Goal: Transaction & Acquisition: Purchase product/service

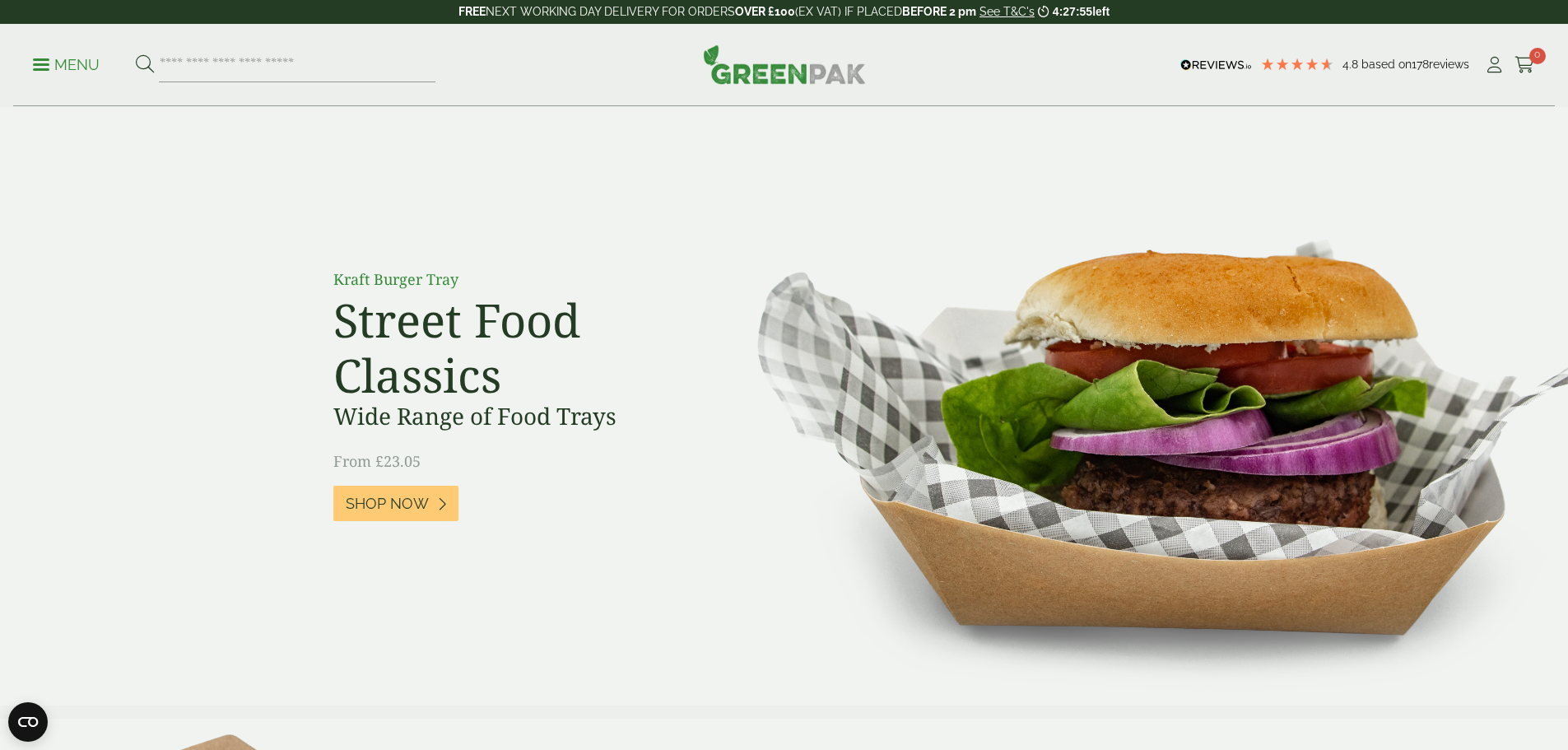
click at [44, 64] on span at bounding box center [41, 65] width 16 height 3
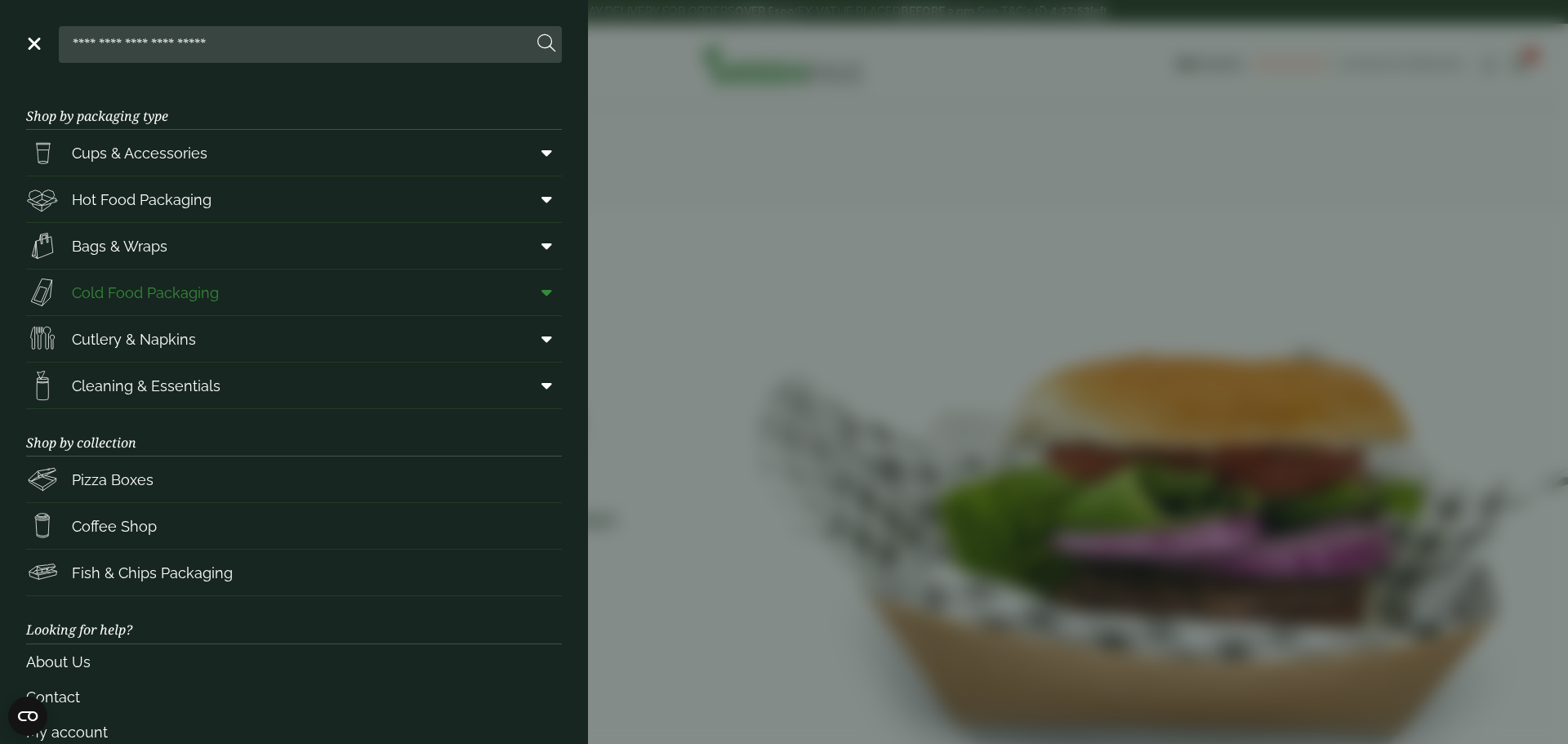
click at [150, 287] on span "Cold Food Packaging" at bounding box center [145, 292] width 147 height 22
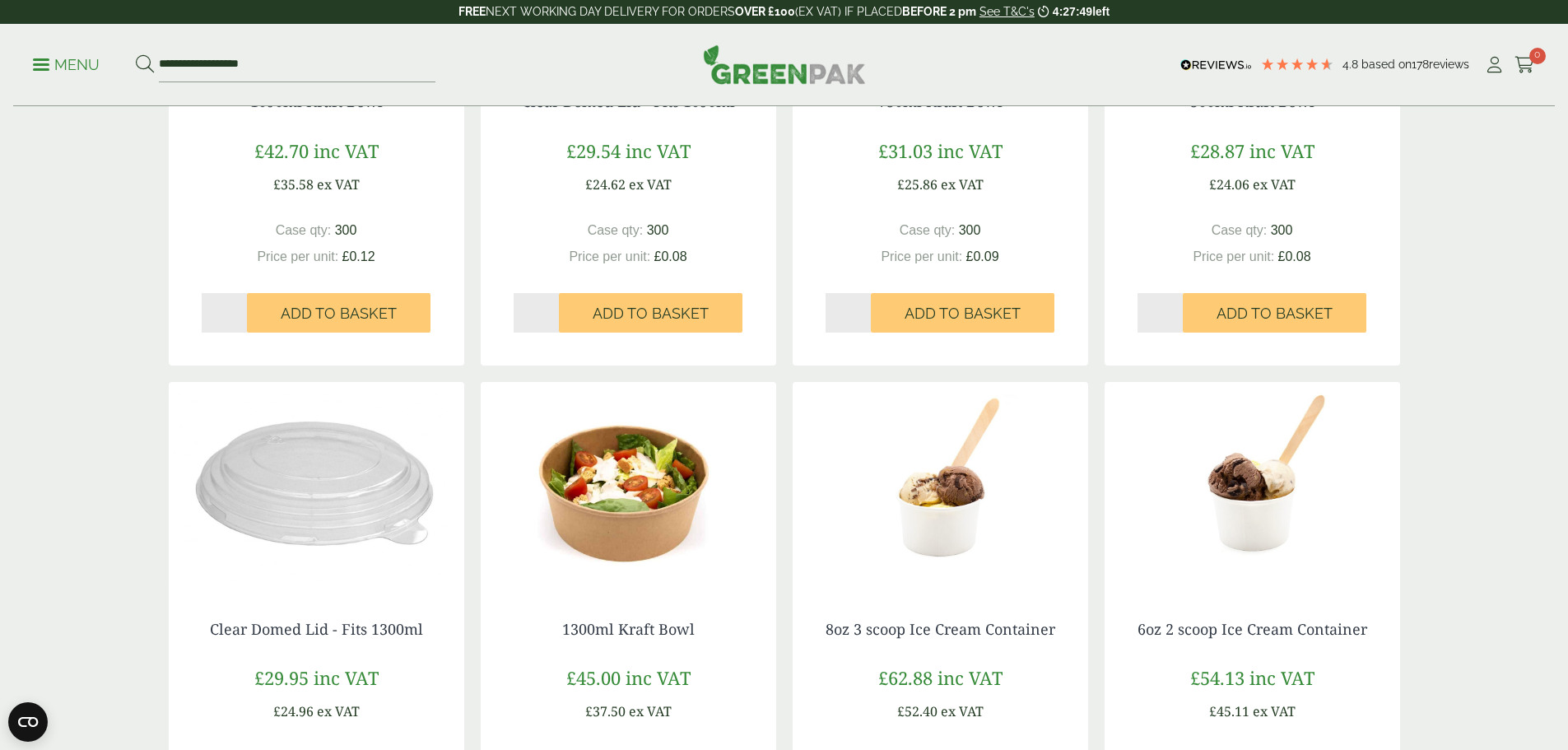
scroll to position [1152, 0]
click at [943, 494] on img at bounding box center [941, 483] width 296 height 206
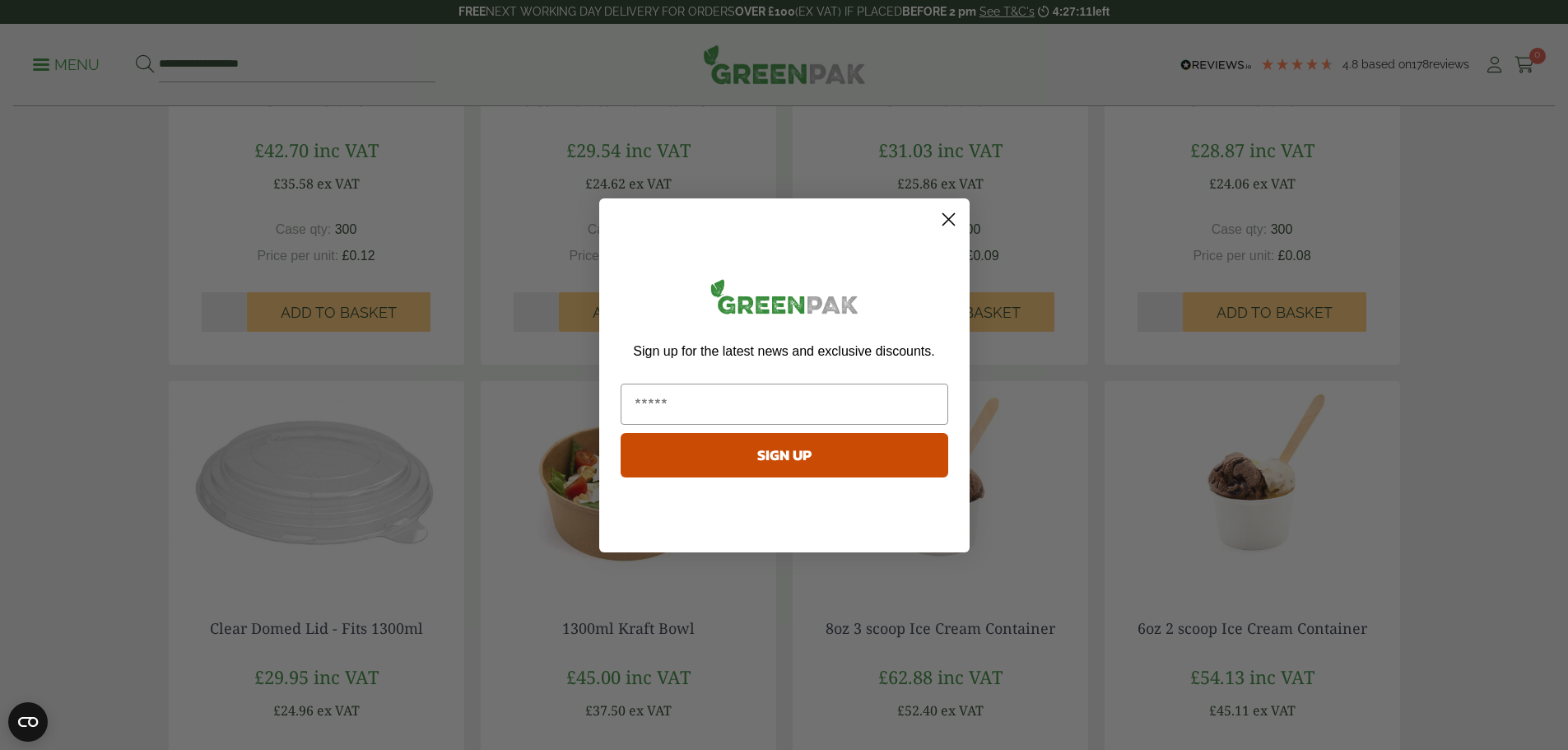
click at [944, 221] on circle "Close dialog" at bounding box center [947, 218] width 27 height 27
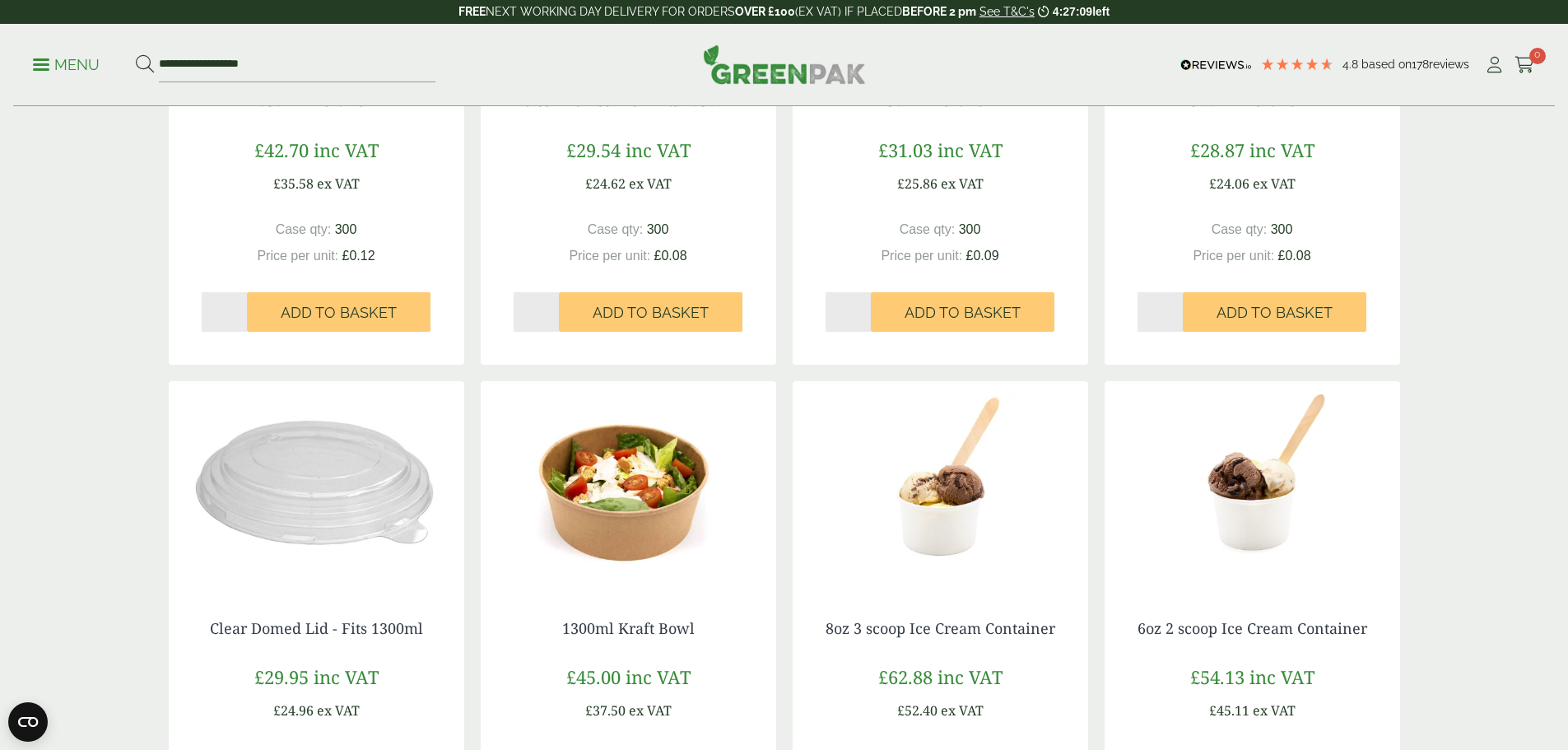
click at [1250, 496] on img at bounding box center [1253, 483] width 296 height 206
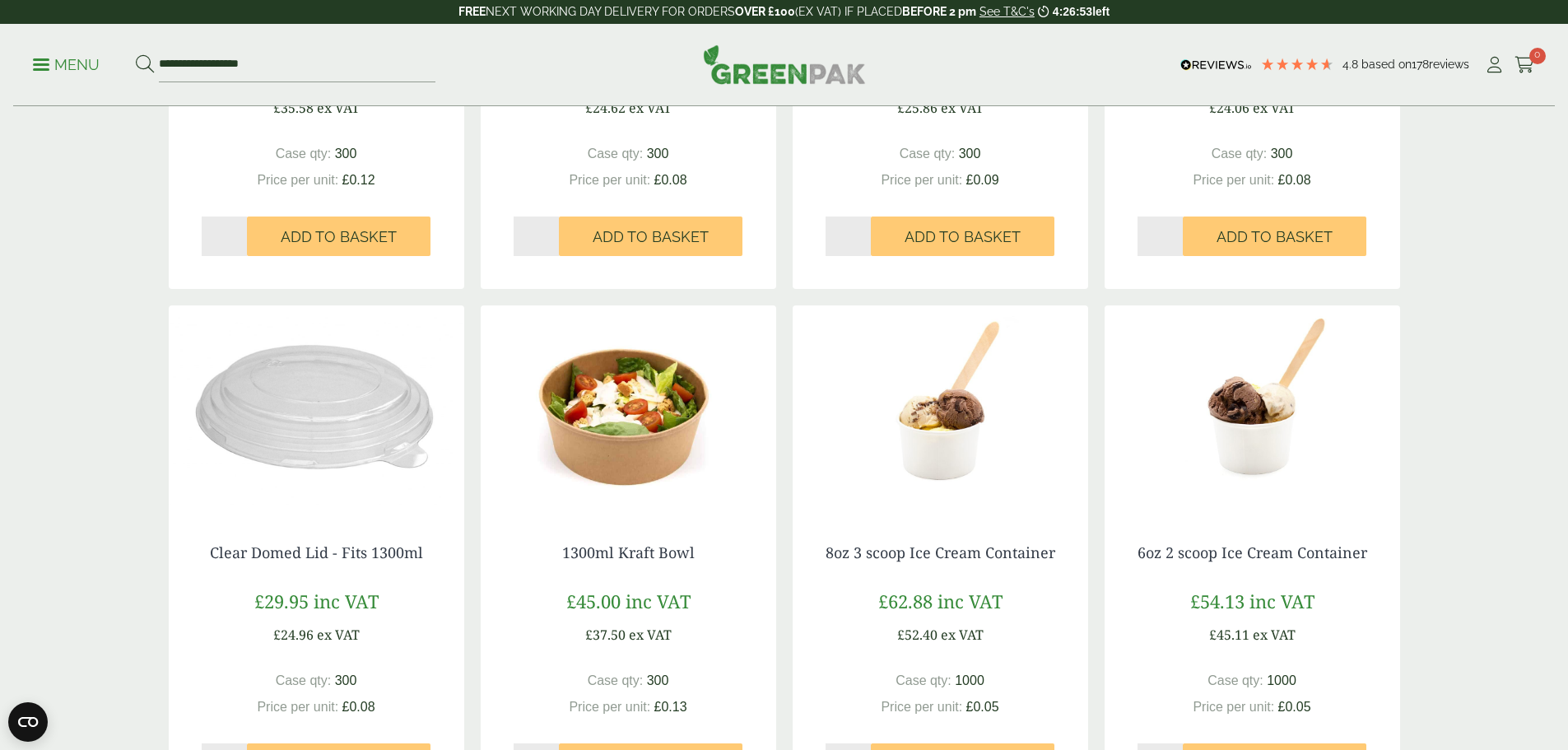
scroll to position [1481, 0]
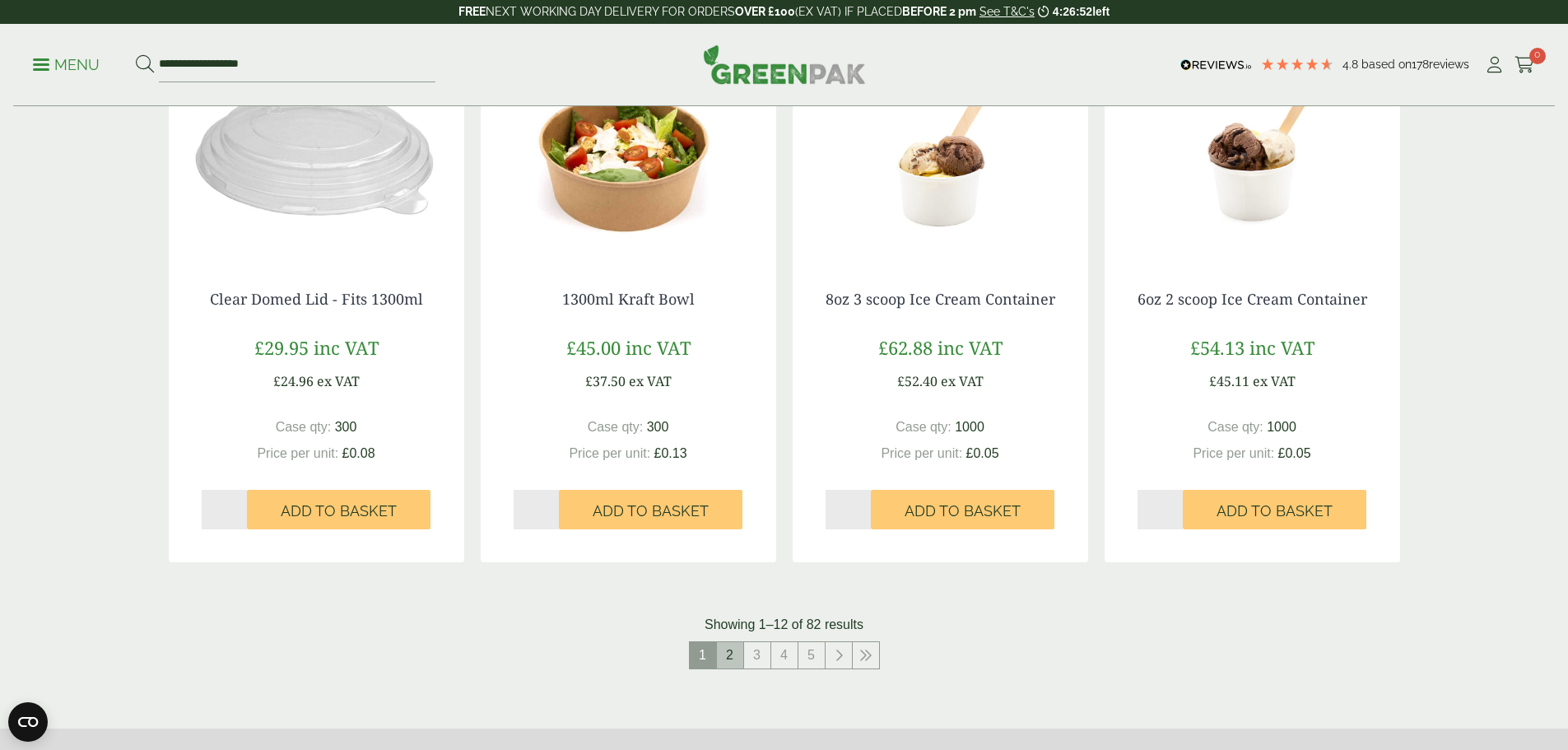
click at [726, 653] on link "2" at bounding box center [730, 654] width 26 height 26
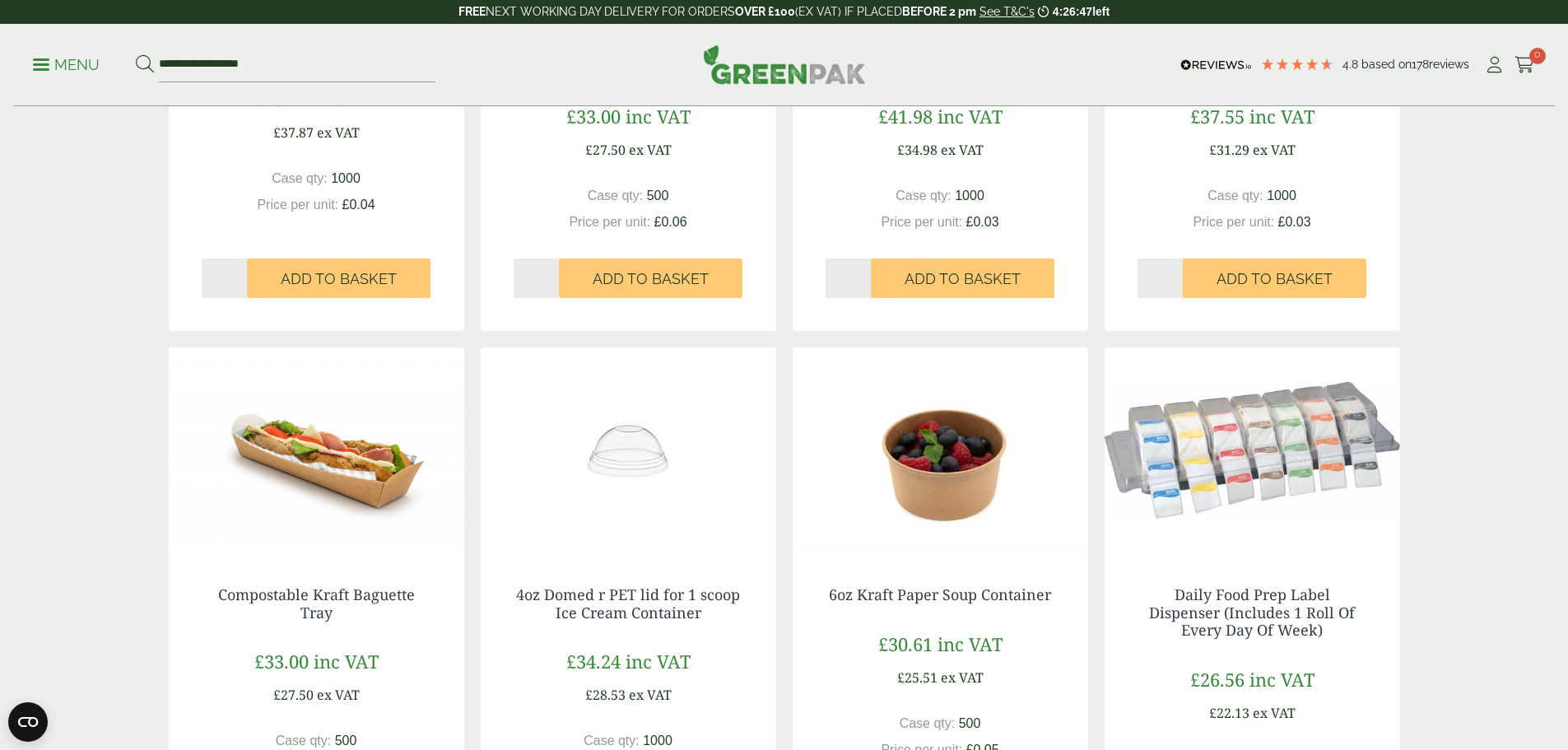
scroll to position [164, 0]
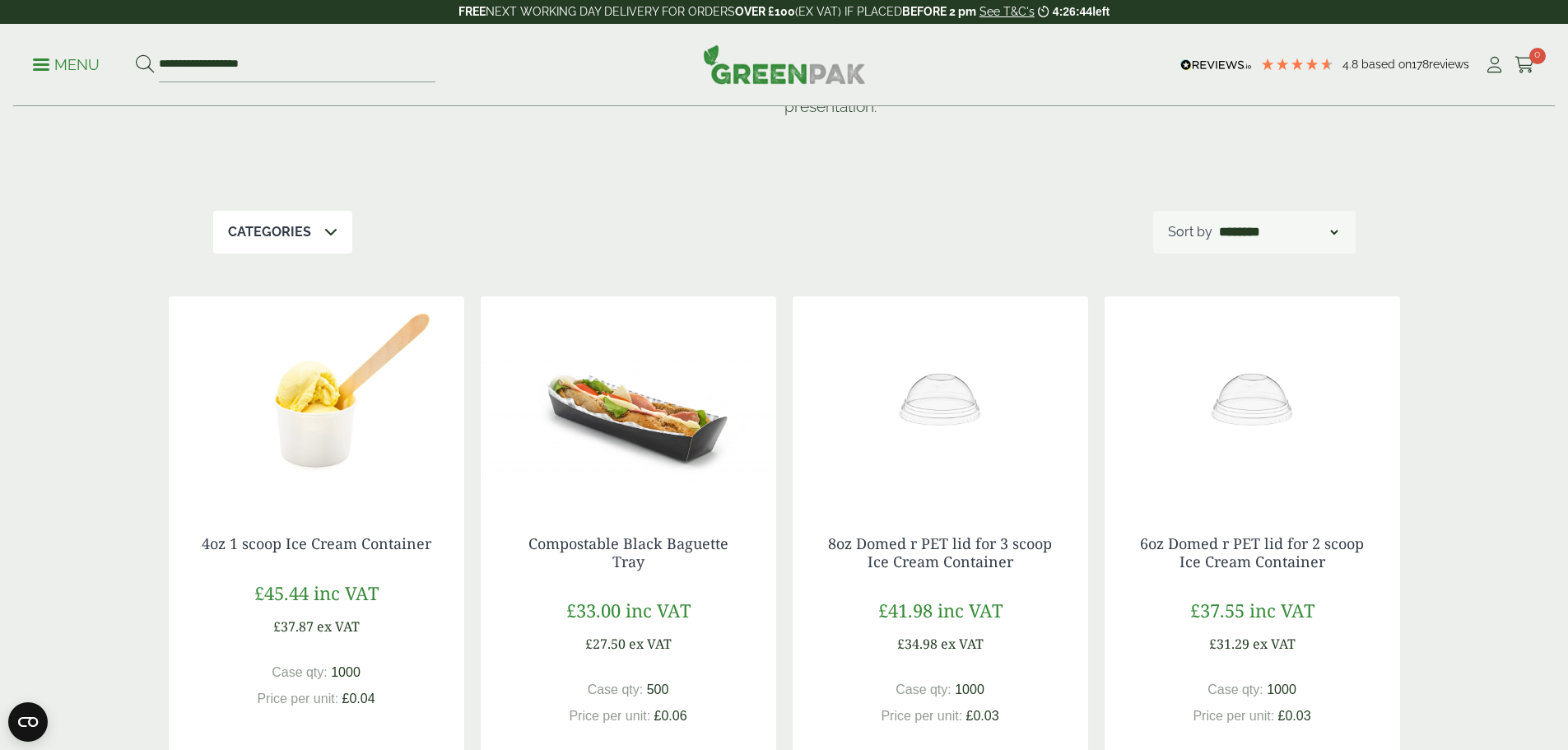
click at [320, 449] on img at bounding box center [317, 398] width 296 height 206
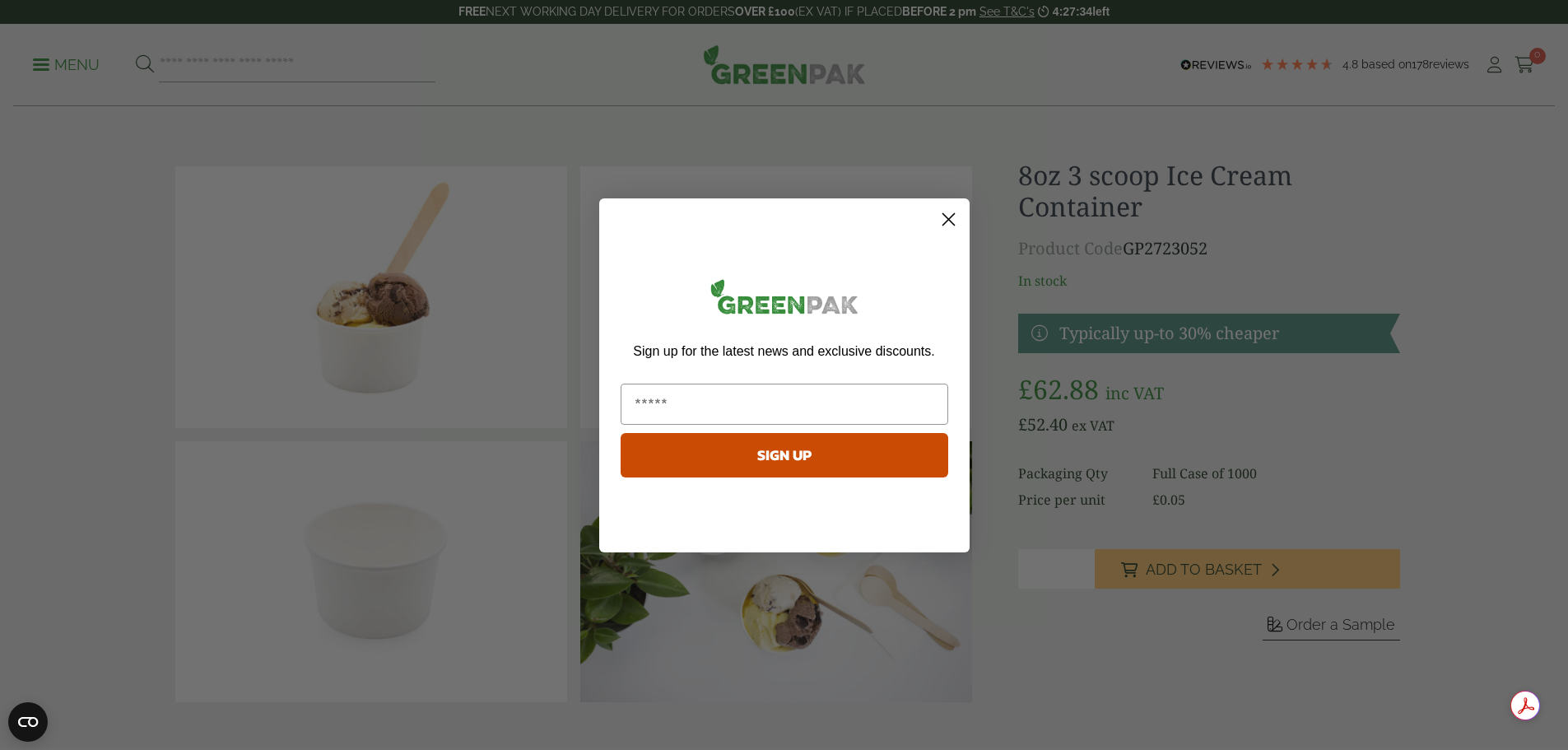
click at [946, 218] on icon "Close dialog" at bounding box center [948, 219] width 12 height 12
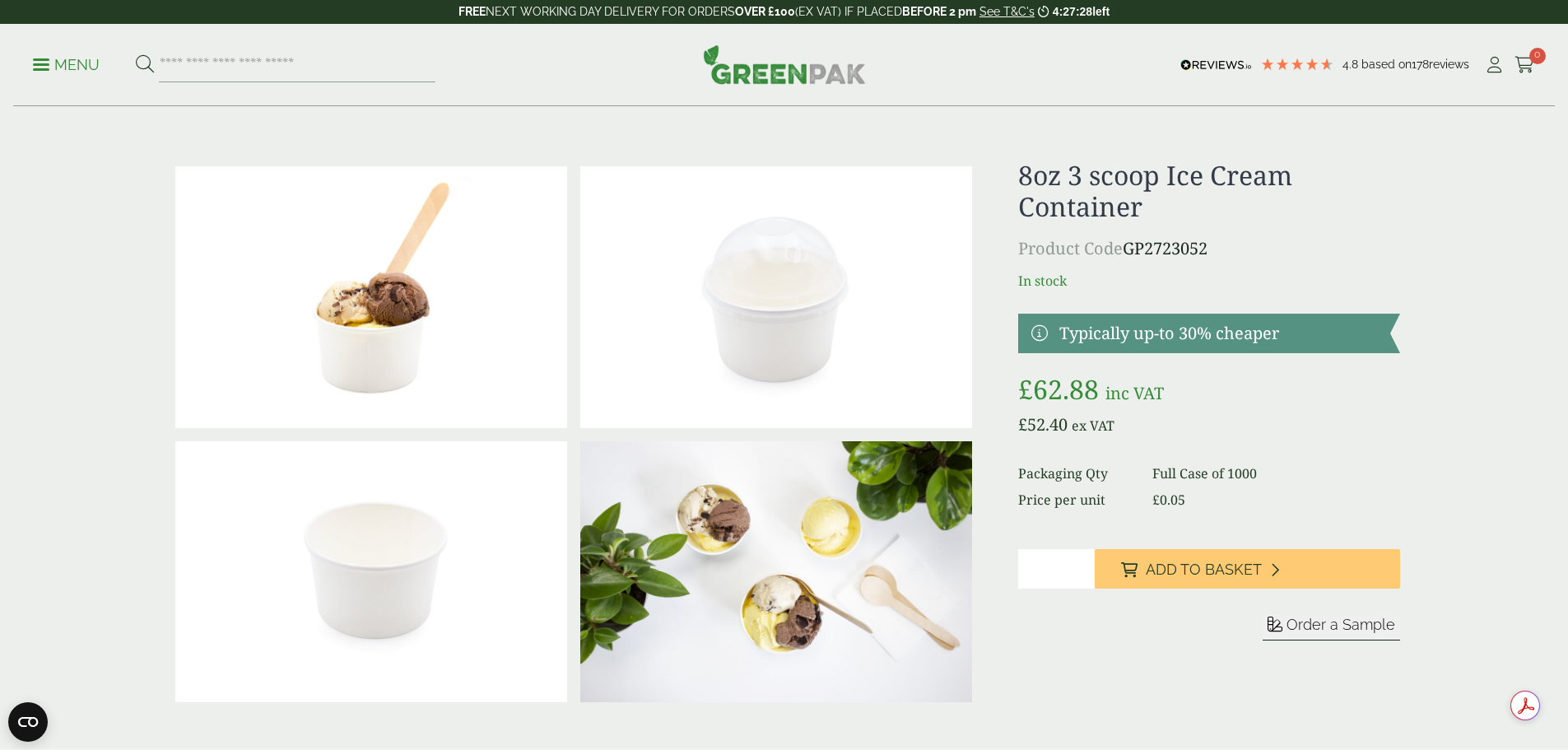
click at [1082, 562] on input "*" at bounding box center [1056, 568] width 76 height 40
type input "*"
click at [1082, 562] on input "*" at bounding box center [1056, 568] width 76 height 40
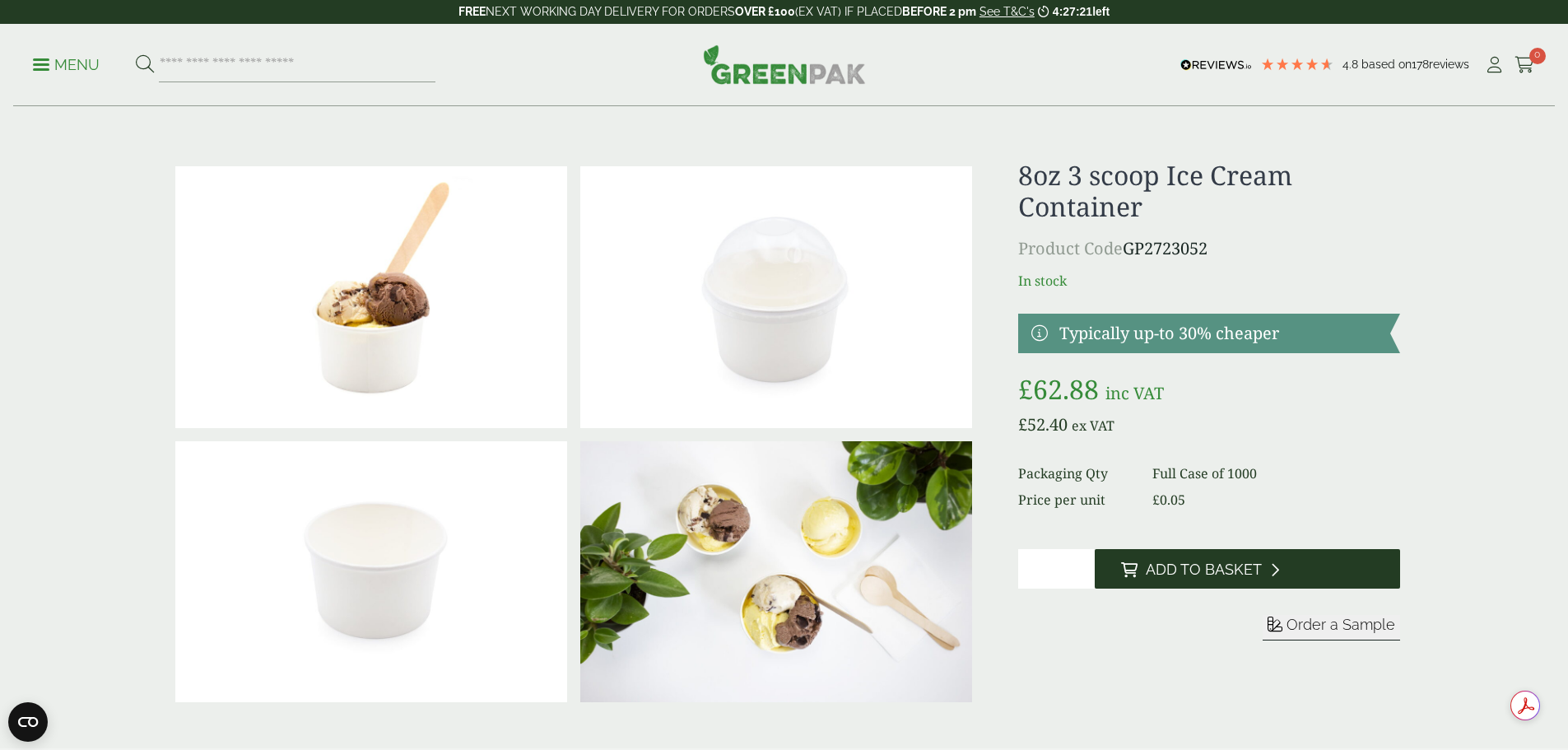
click at [1146, 568] on span "Add to Basket" at bounding box center [1204, 569] width 116 height 18
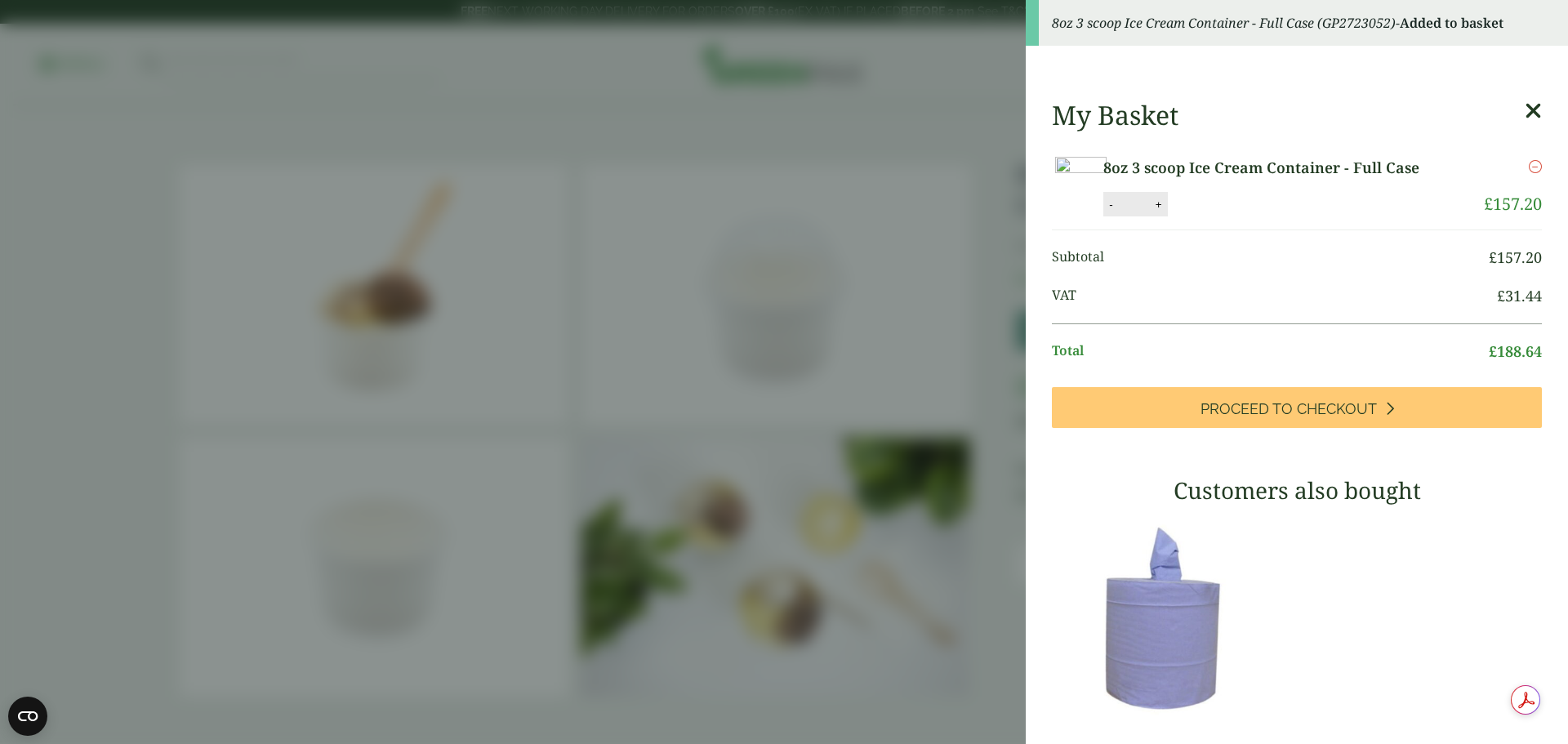
click at [1524, 111] on icon at bounding box center [1533, 111] width 17 height 23
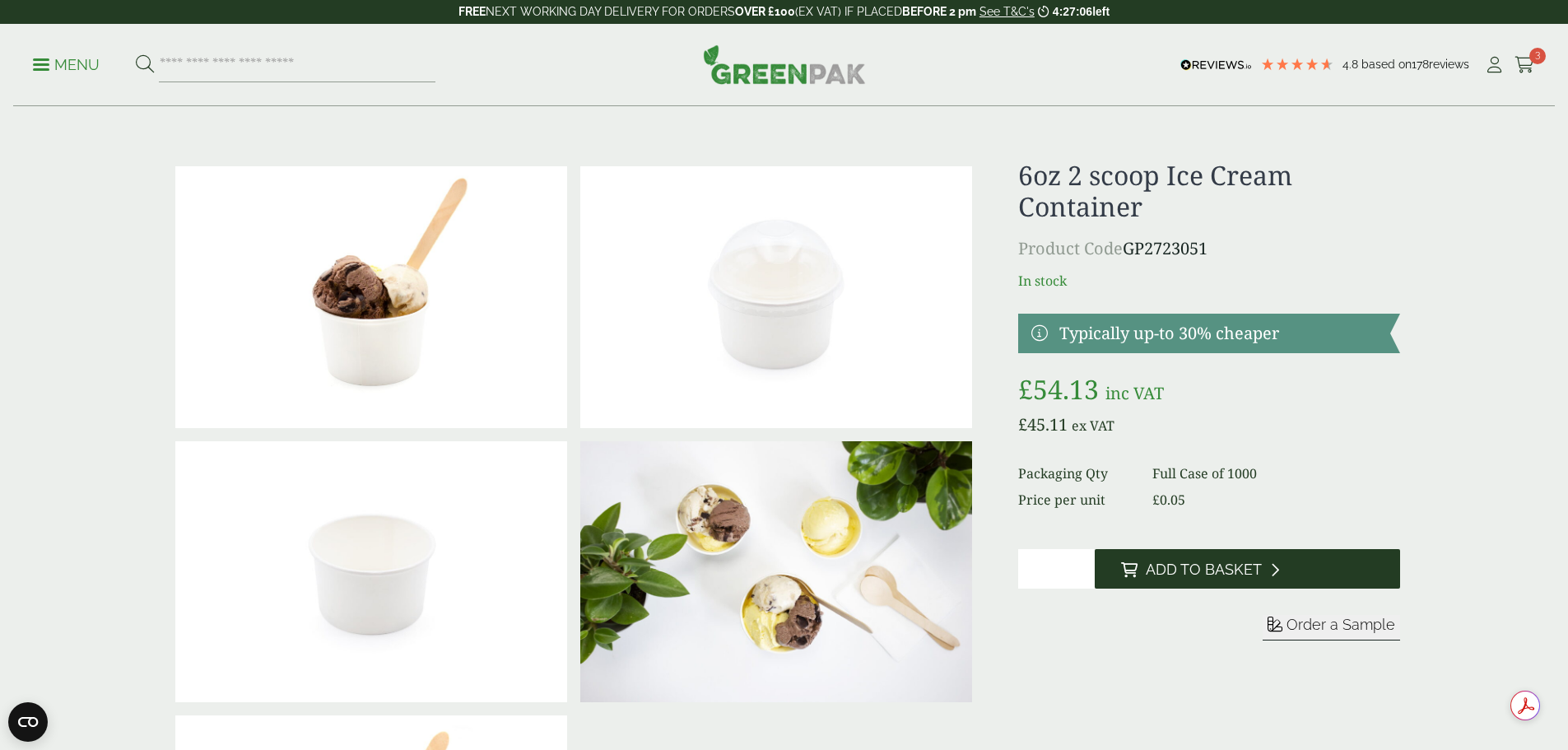
click at [1167, 569] on span "Add to Basket" at bounding box center [1204, 569] width 116 height 18
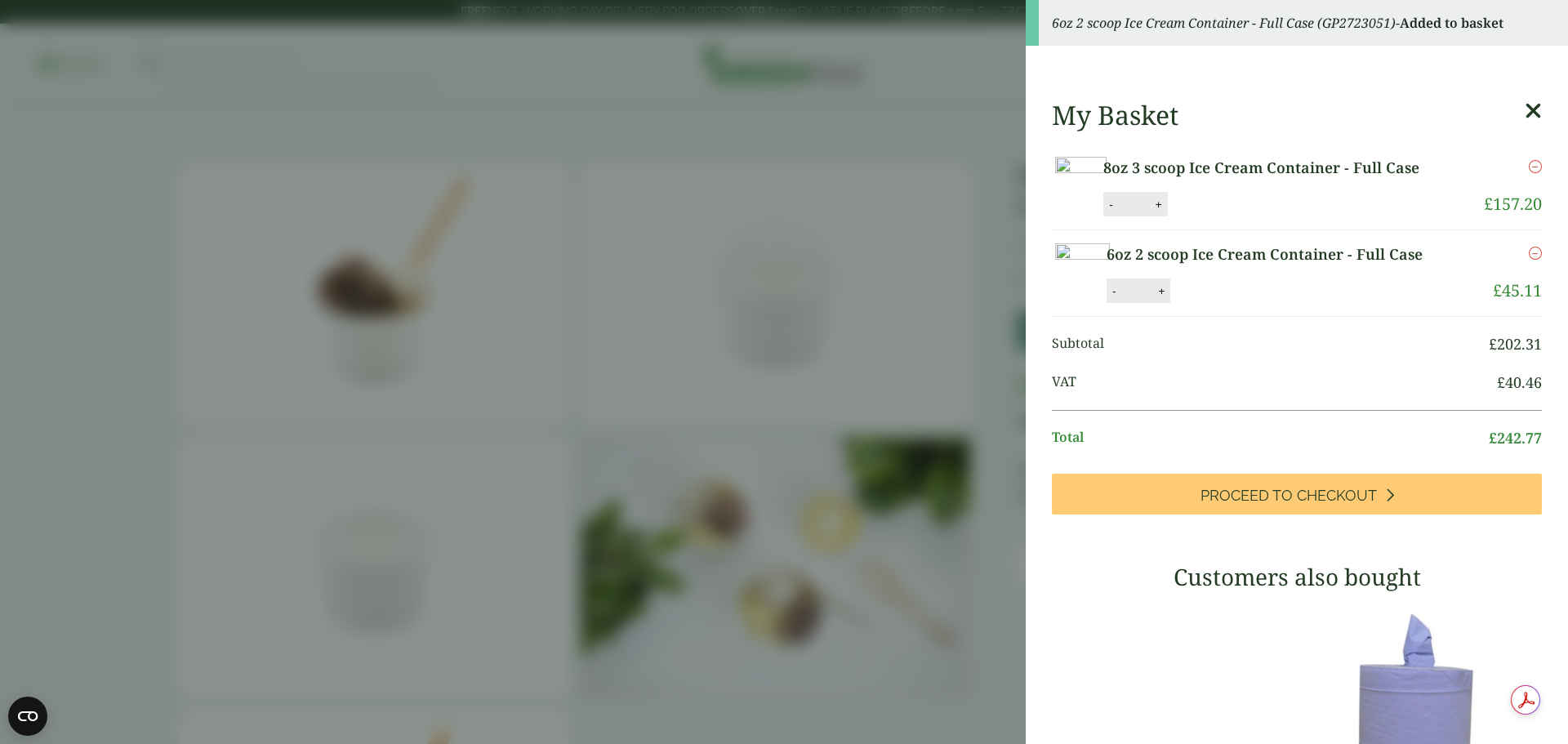
click at [1524, 111] on icon at bounding box center [1533, 111] width 17 height 23
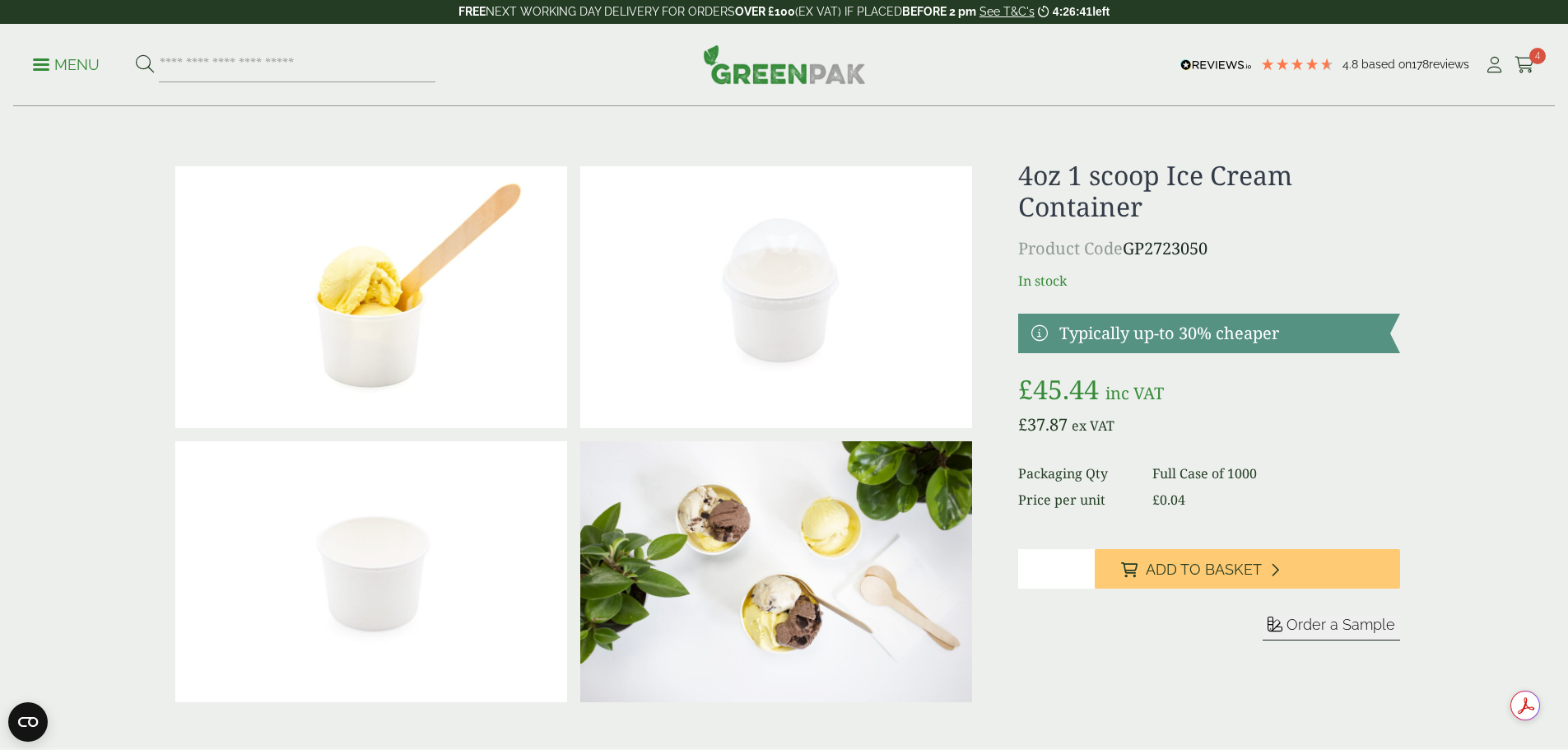
click at [1082, 563] on input "*" at bounding box center [1056, 568] width 76 height 40
type input "*"
click at [1082, 563] on input "*" at bounding box center [1056, 568] width 76 height 40
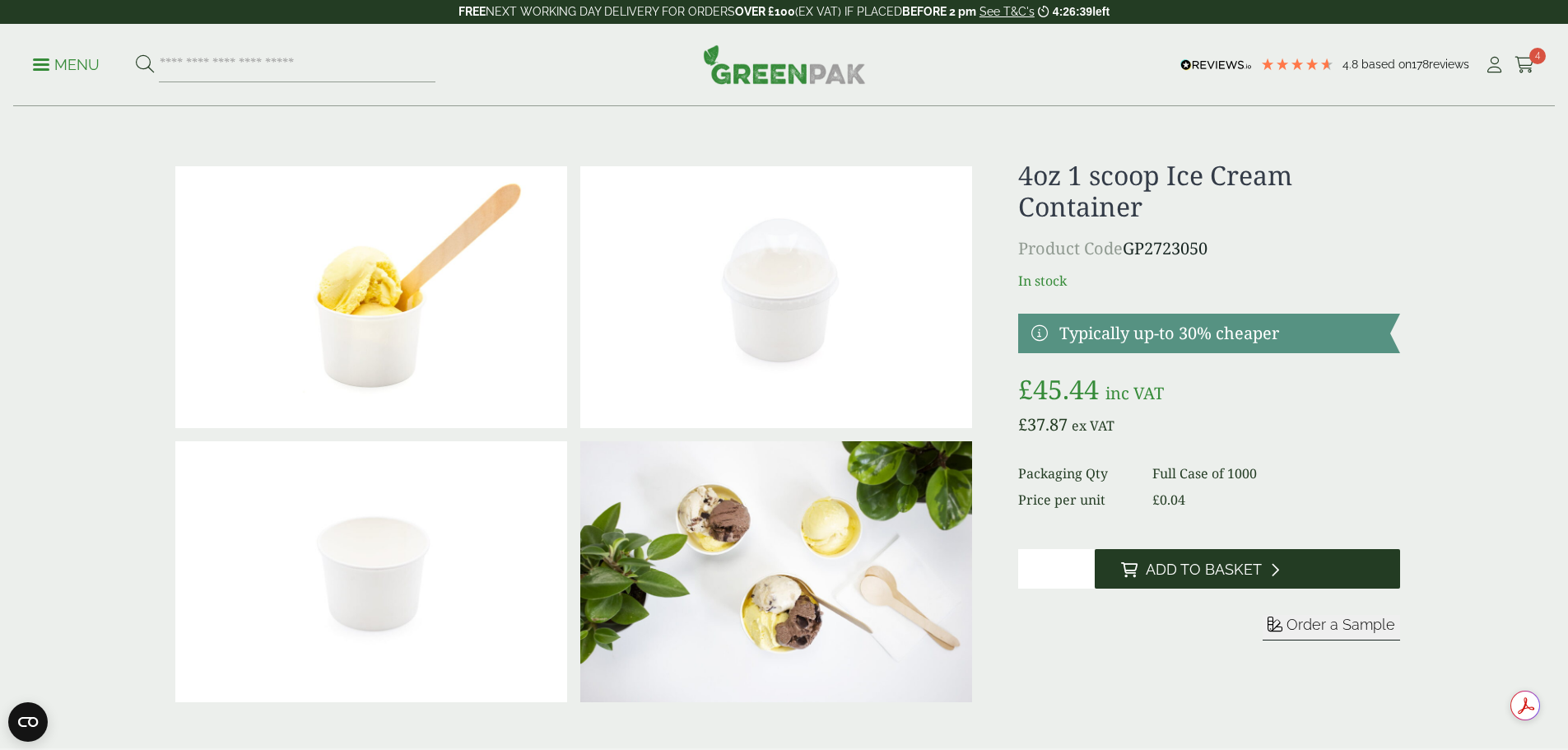
click at [1200, 565] on span "Add to Basket" at bounding box center [1204, 569] width 116 height 18
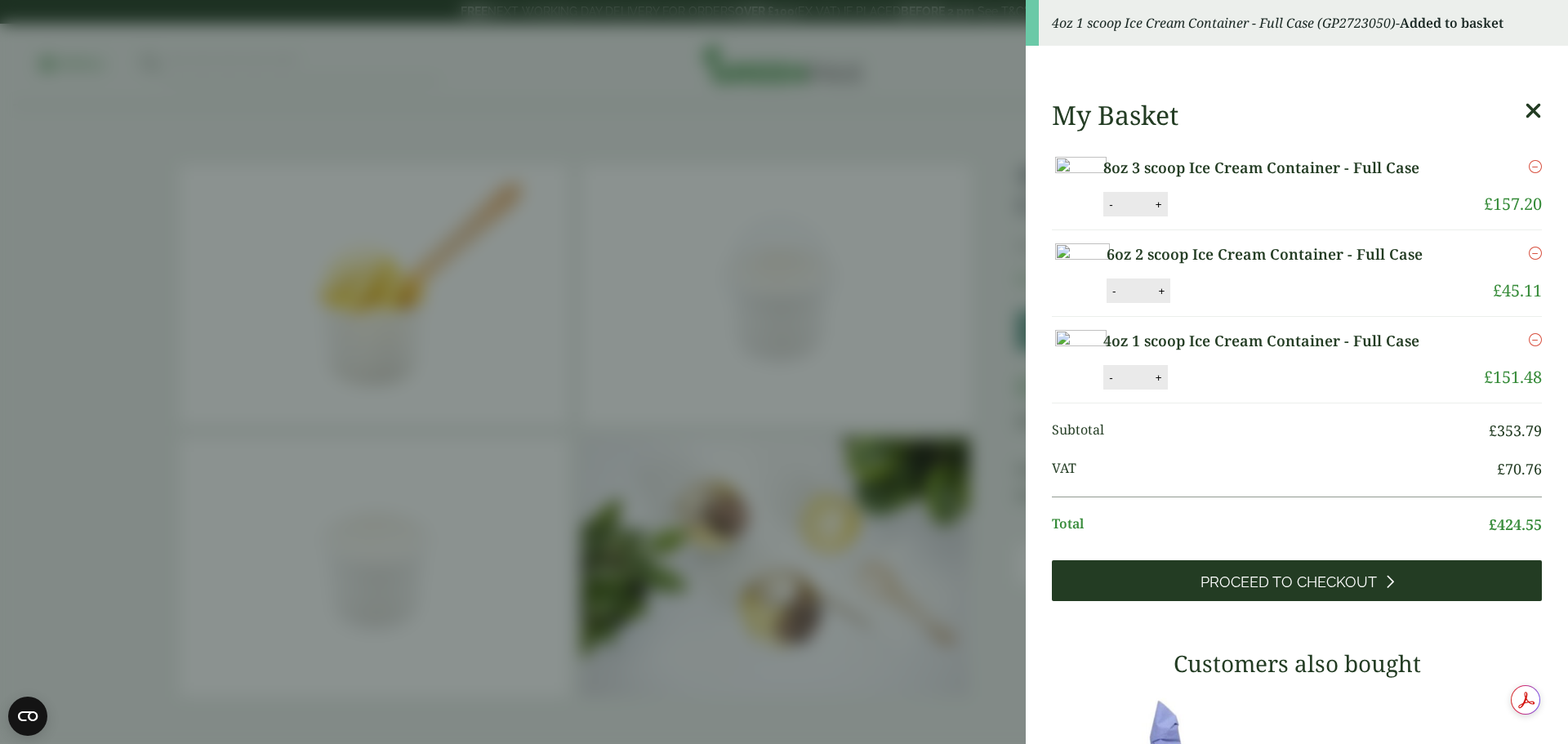
click at [1290, 591] on span "Proceed to Checkout" at bounding box center [1289, 582] width 176 height 18
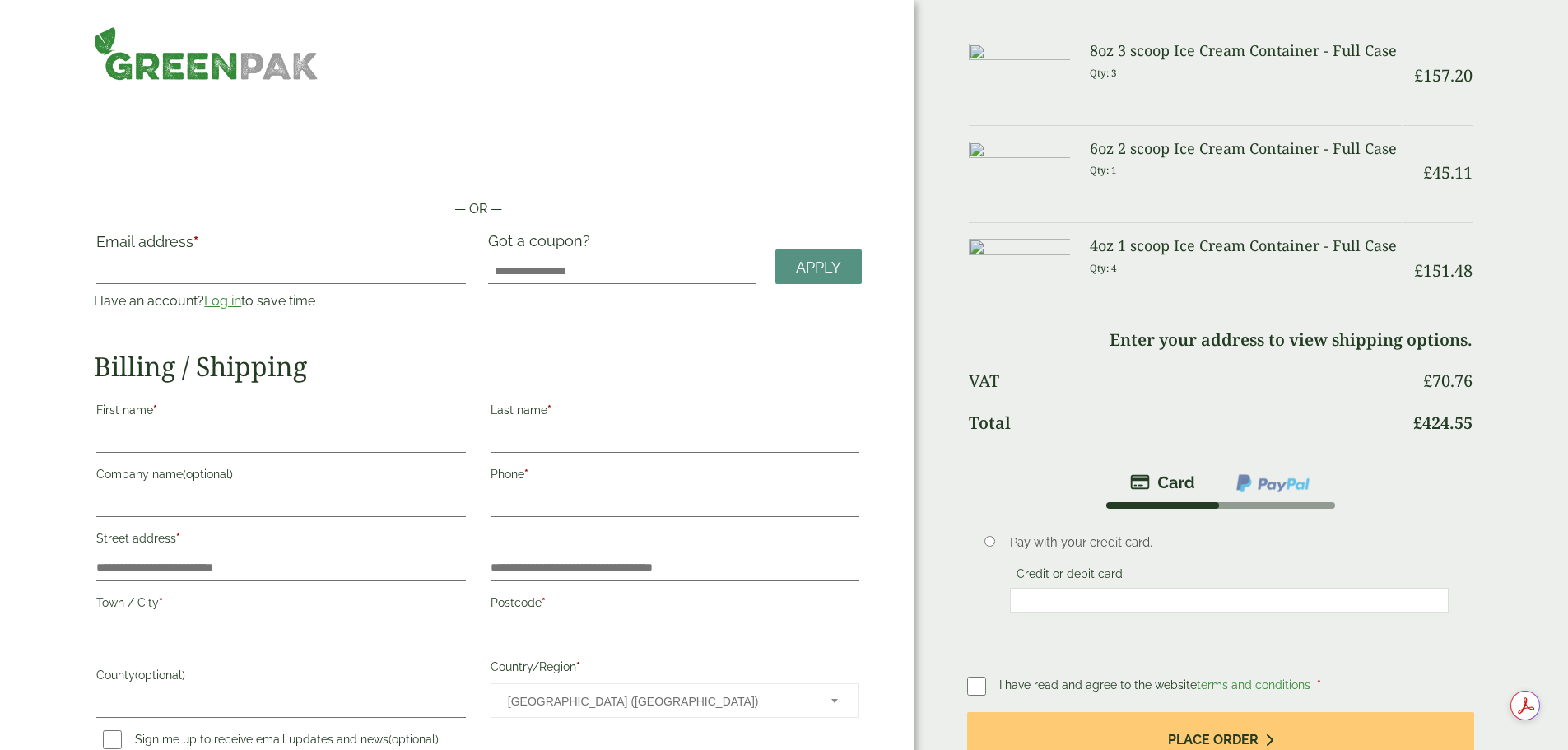
click at [241, 296] on link "Log in" at bounding box center [222, 301] width 37 height 15
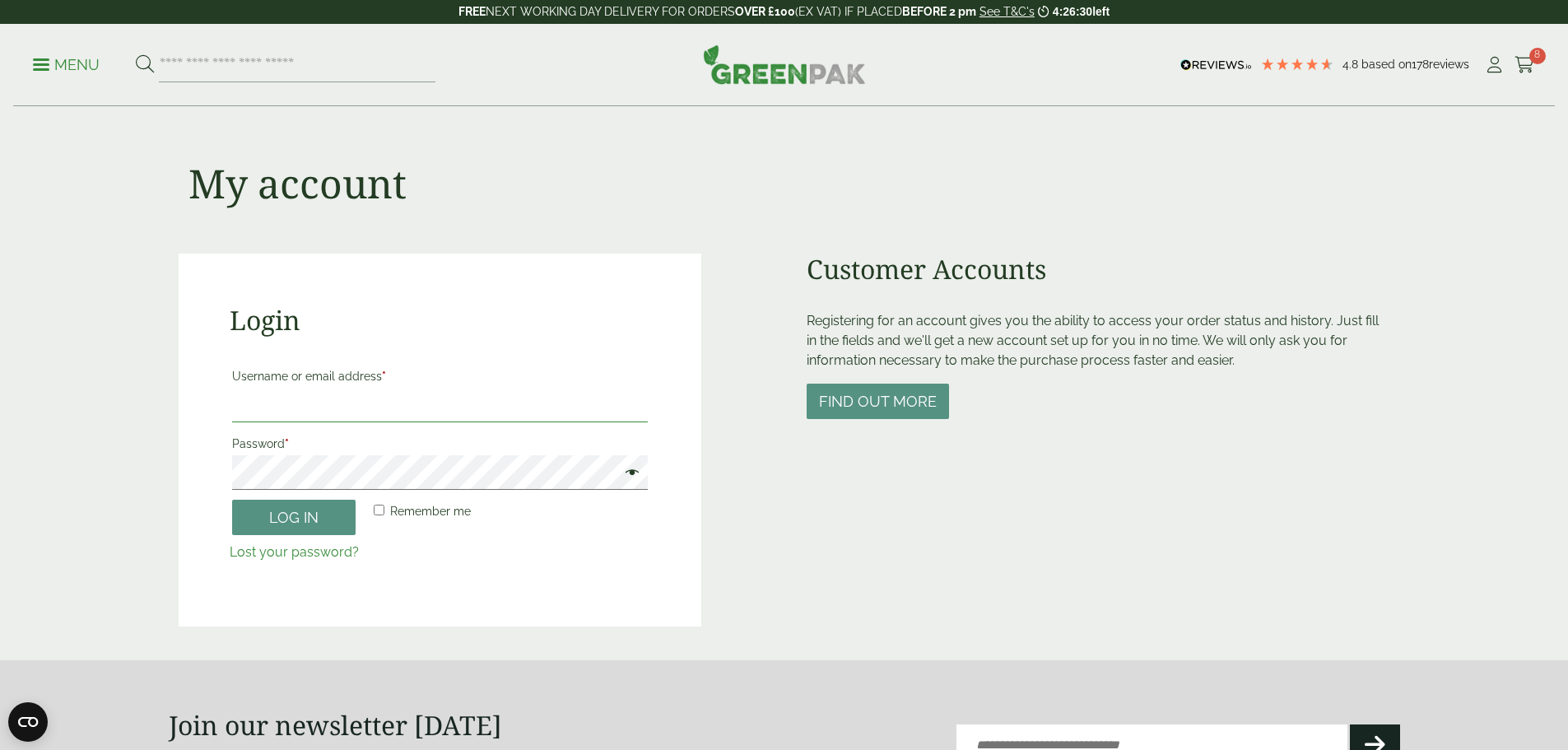
click at [316, 396] on input "Username or email address *" at bounding box center [440, 405] width 416 height 35
type input "**********"
click at [232, 500] on button "Log in" at bounding box center [294, 517] width 124 height 36
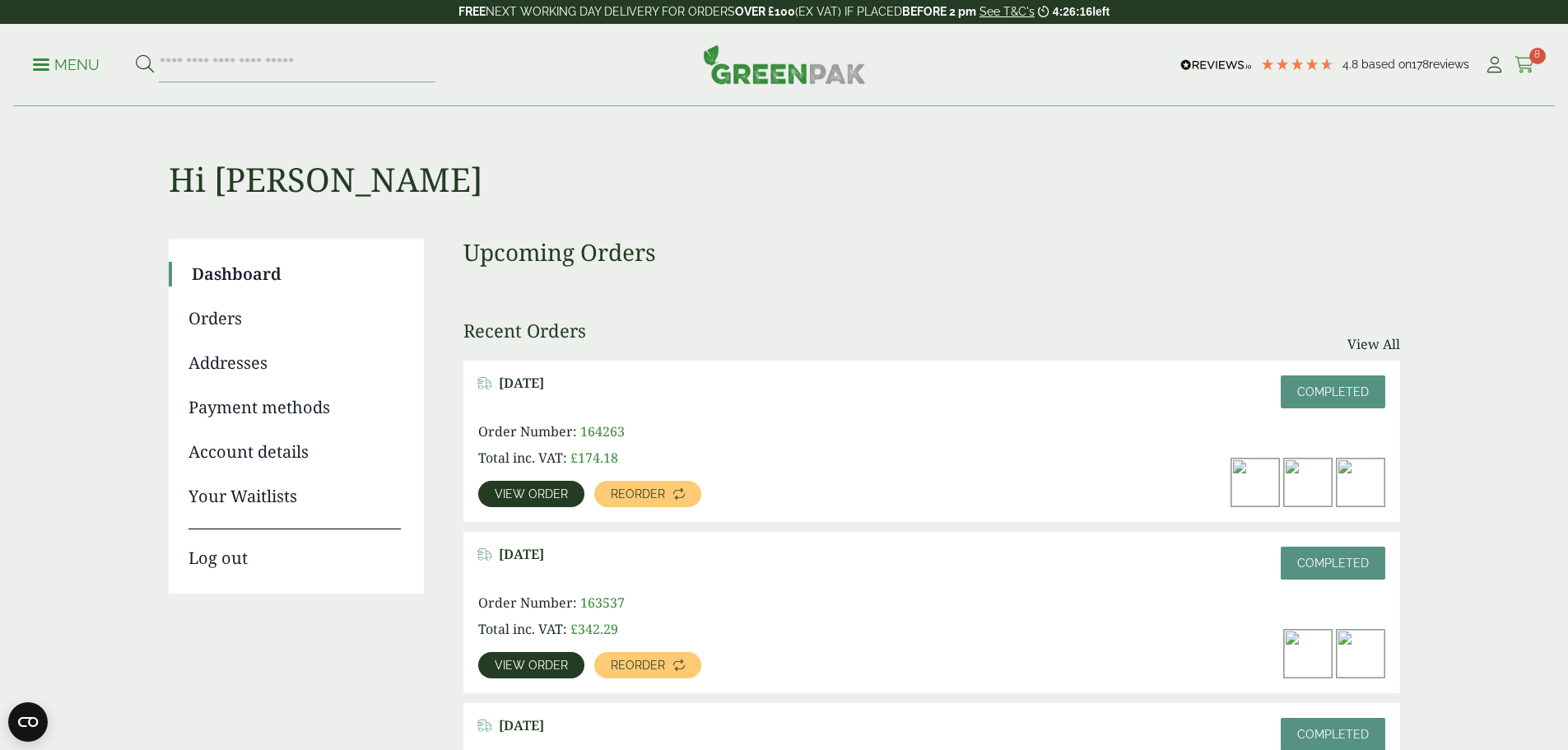
click at [1523, 61] on icon at bounding box center [1524, 65] width 20 height 16
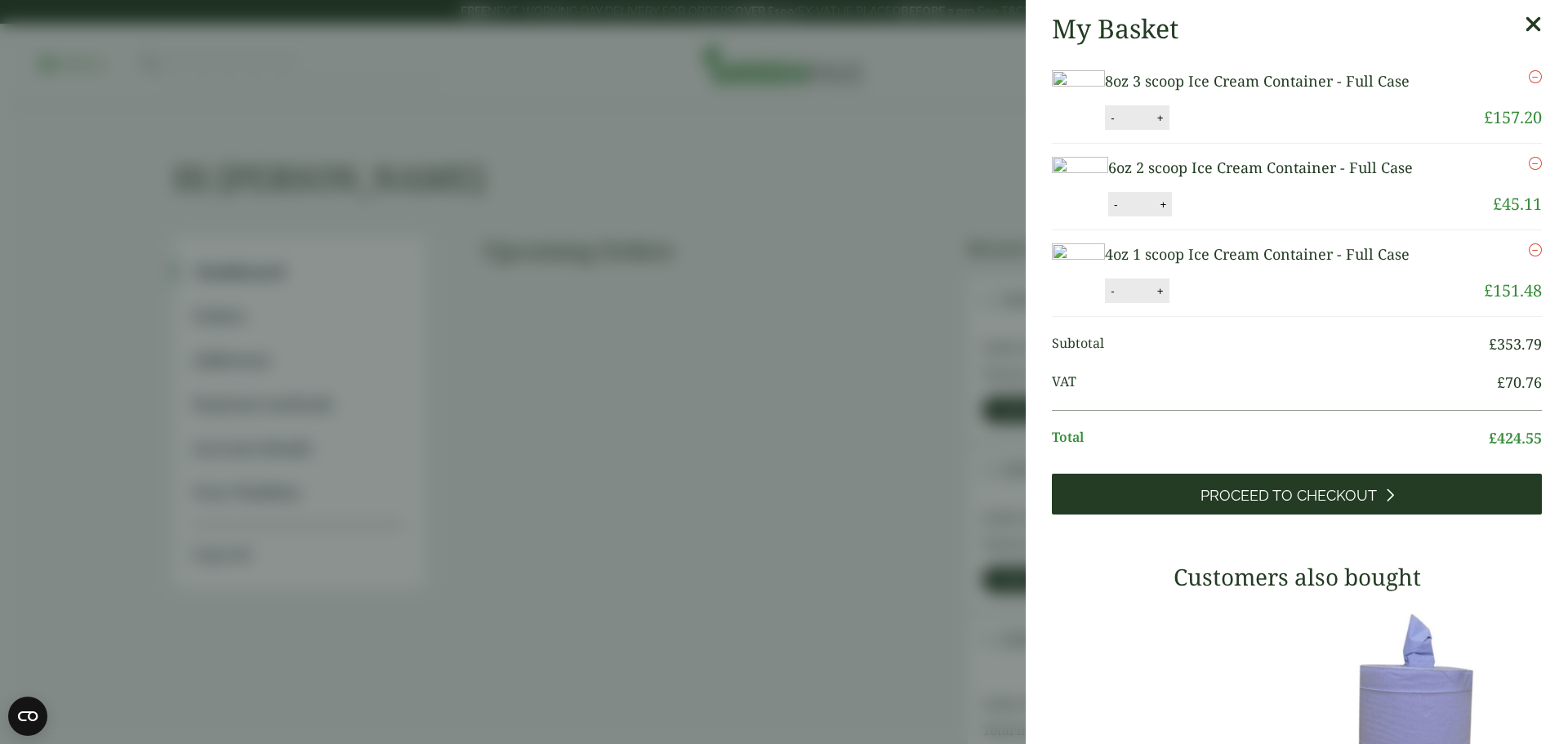
click at [1275, 504] on span "Proceed to Checkout" at bounding box center [1289, 495] width 176 height 18
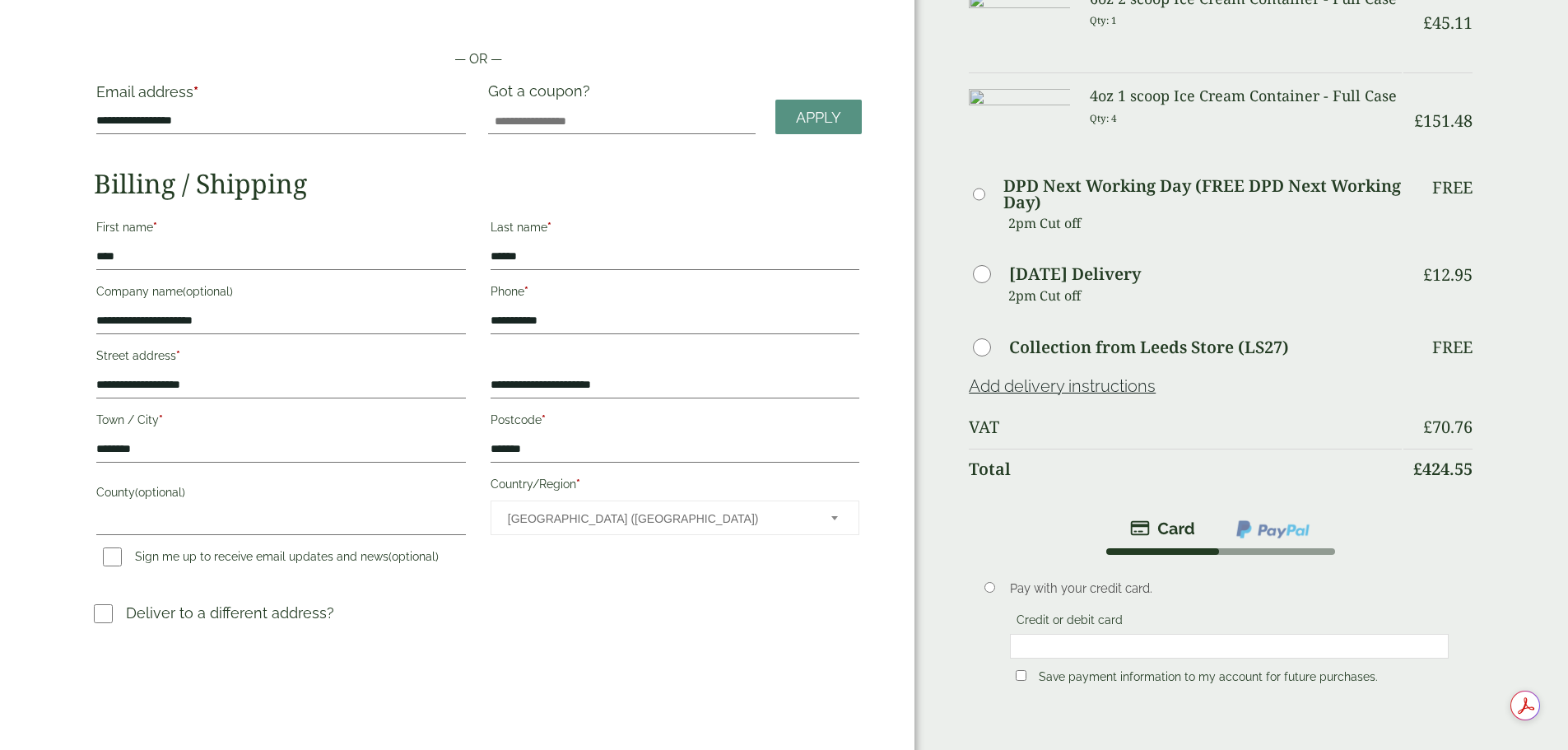
scroll to position [164, 0]
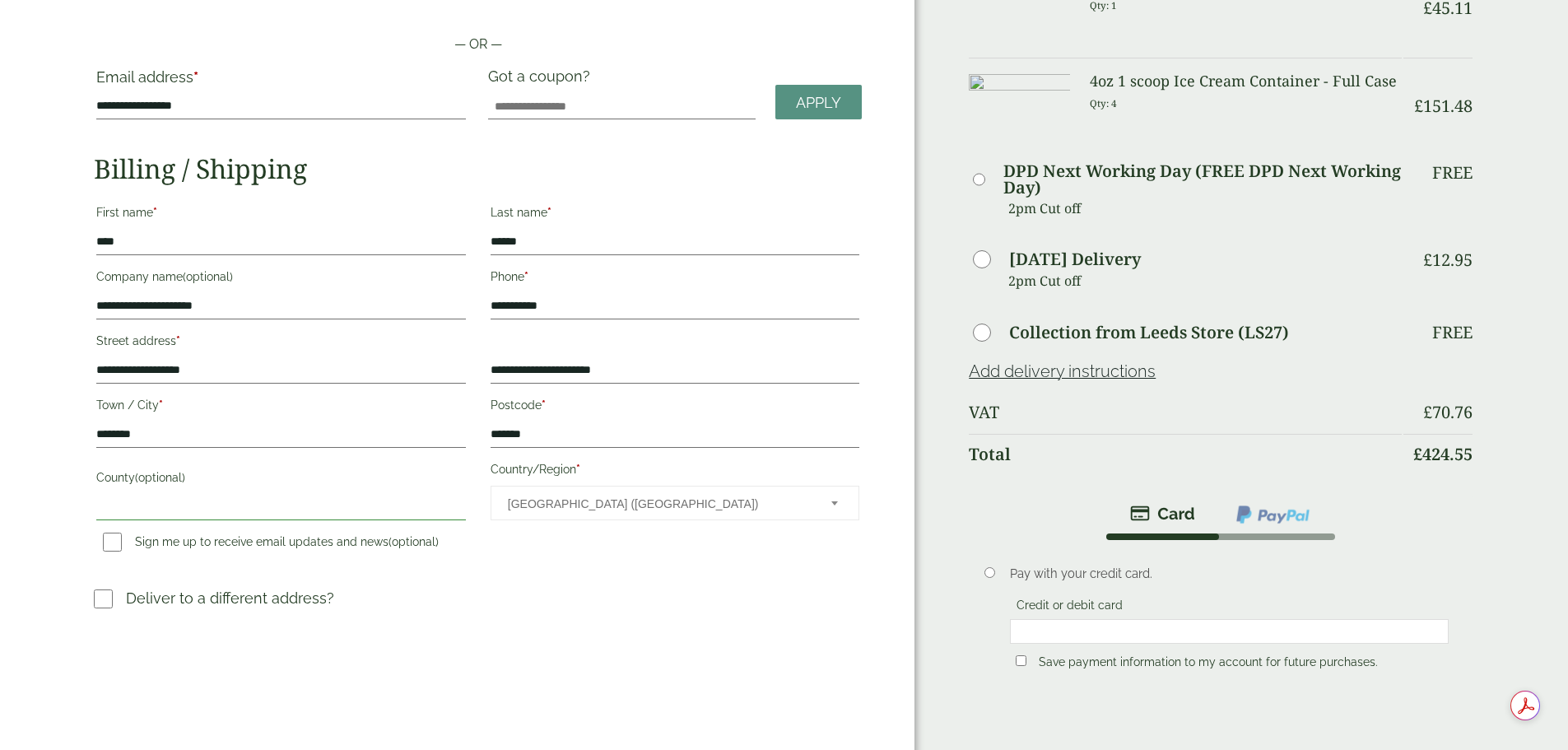
click at [220, 505] on input "County (optional)" at bounding box center [280, 506] width 368 height 26
type input "******"
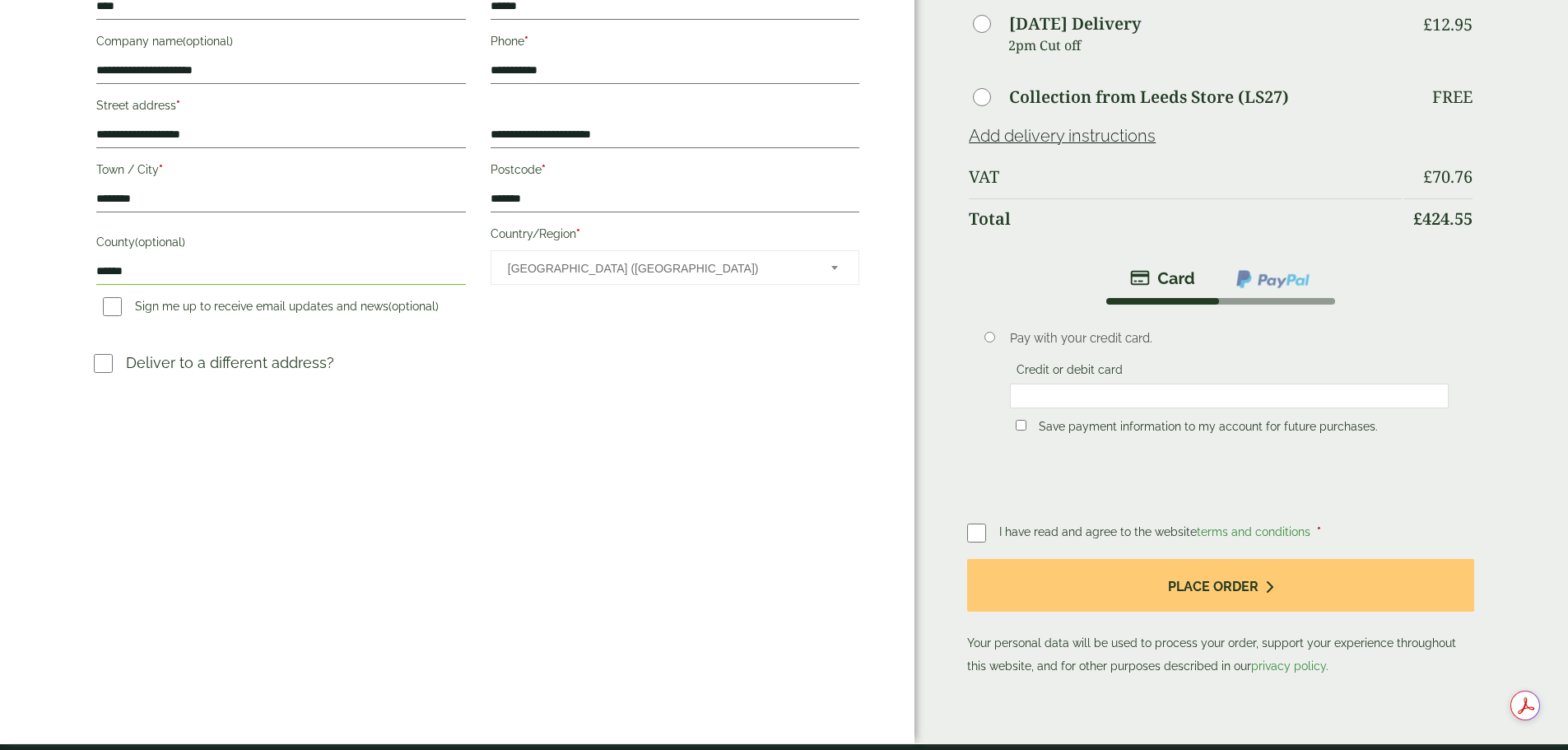
scroll to position [412, 0]
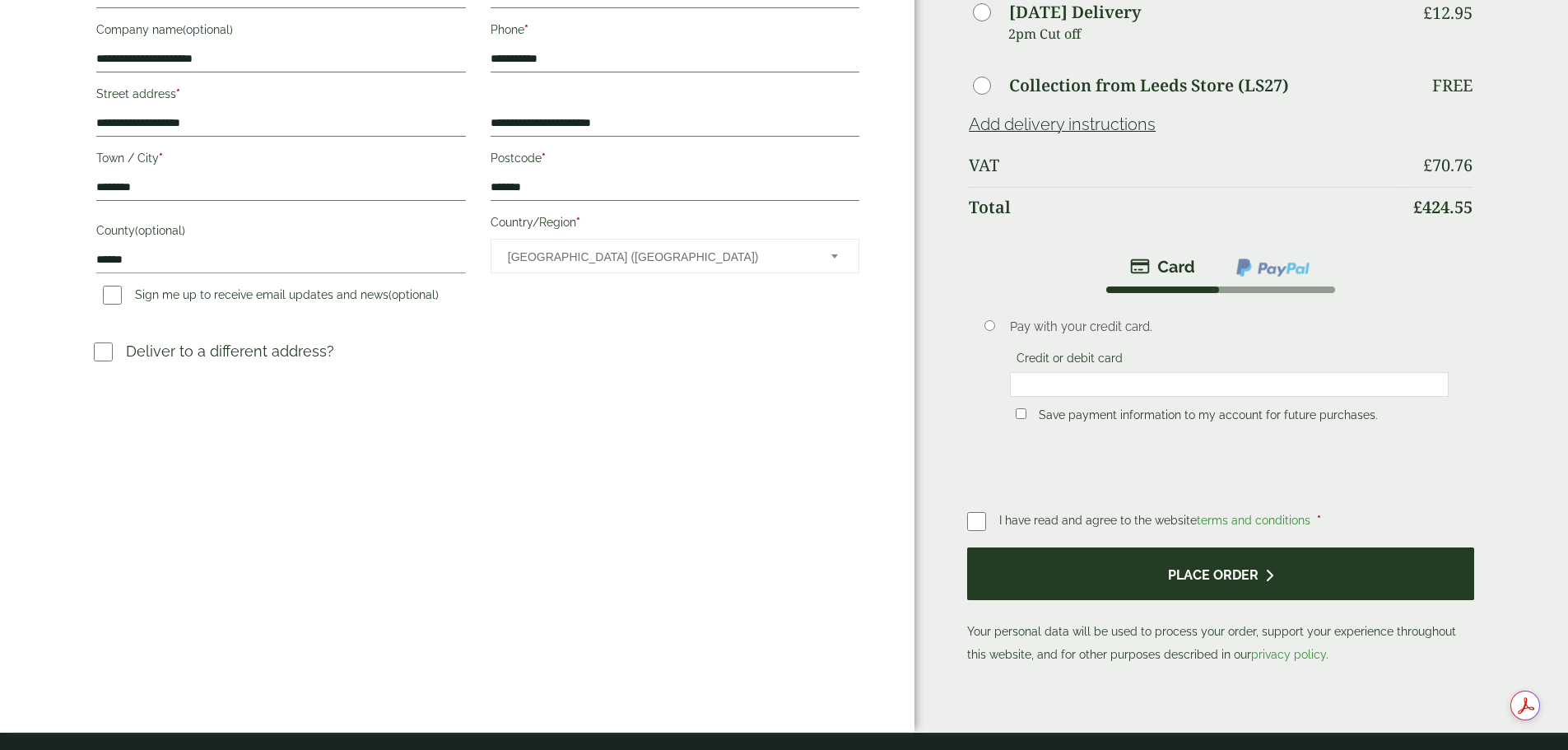
click at [1161, 552] on button "Place order" at bounding box center [1220, 573] width 507 height 53
click at [1116, 554] on button "Place order" at bounding box center [1220, 573] width 507 height 53
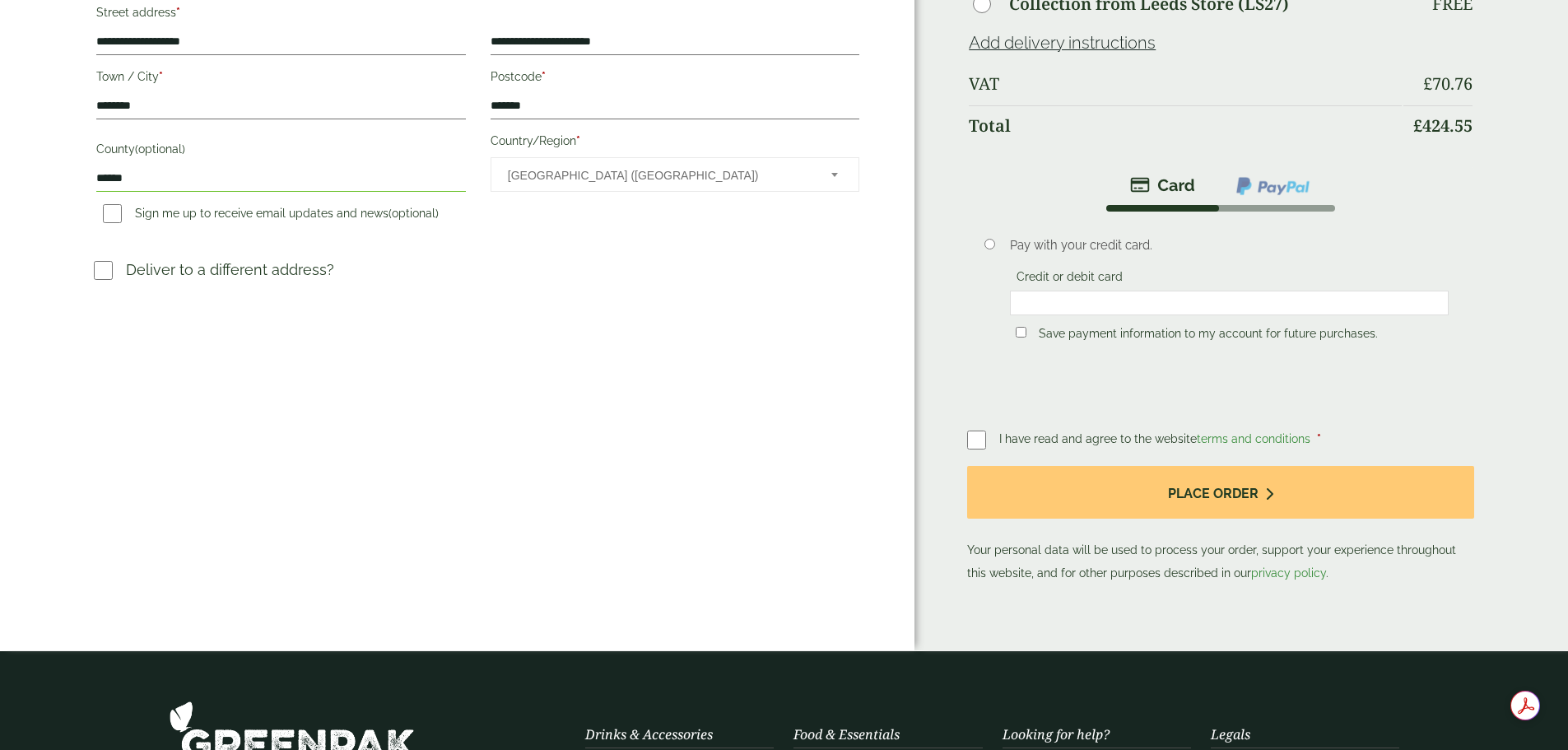
scroll to position [494, 0]
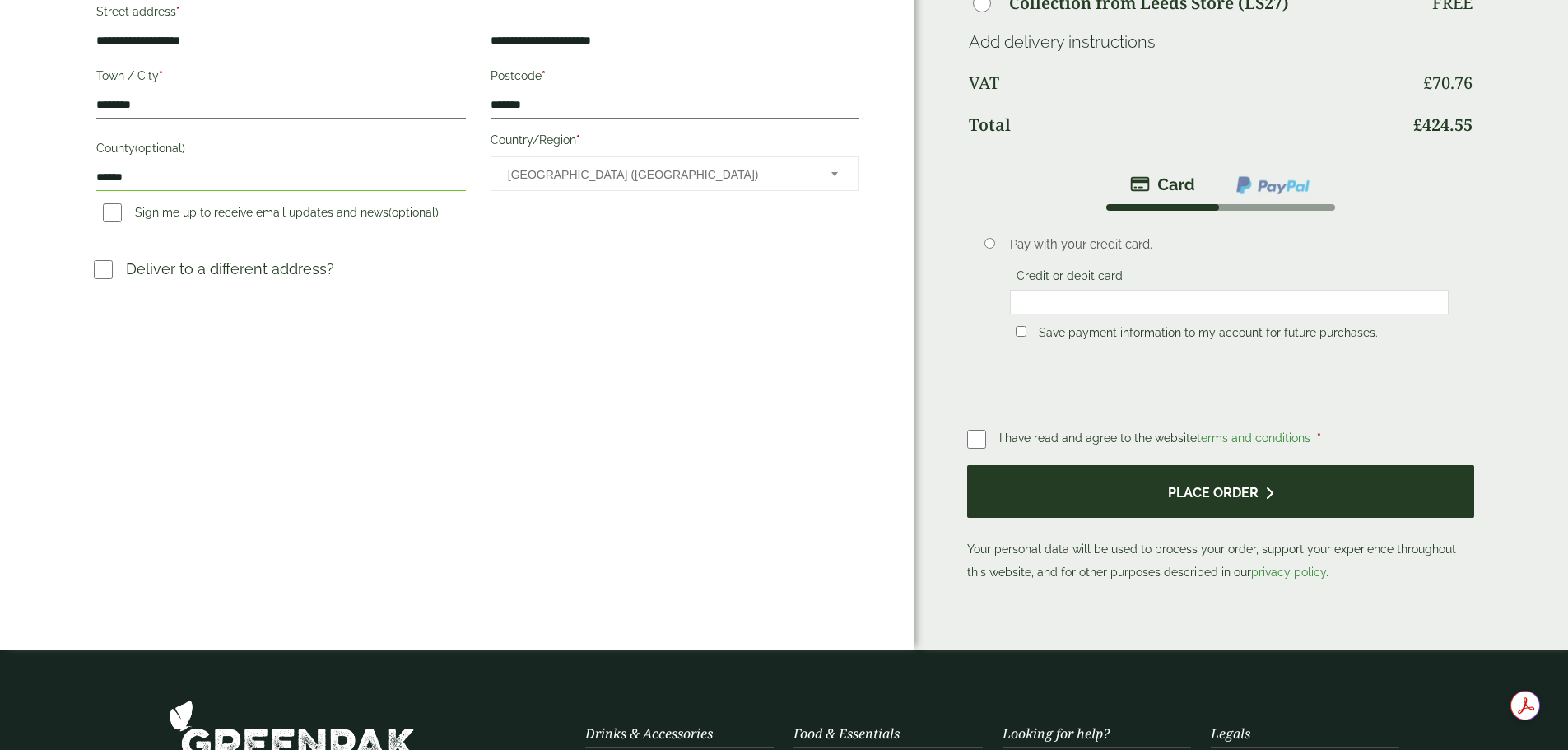
click at [1090, 471] on button "Place order" at bounding box center [1220, 491] width 507 height 53
click at [1191, 476] on button "Place order" at bounding box center [1220, 491] width 507 height 53
